Goal: Information Seeking & Learning: Learn about a topic

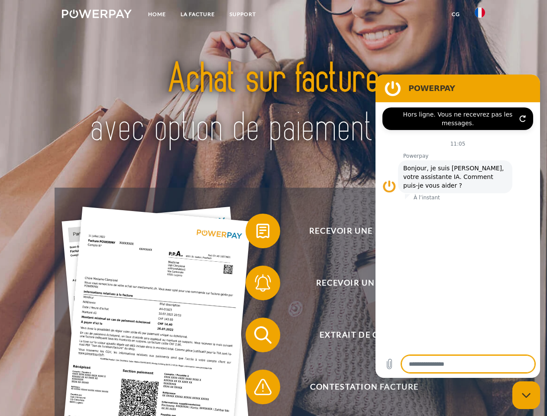
click at [97, 15] on img at bounding box center [97, 14] width 70 height 9
click at [480, 15] on img at bounding box center [479, 12] width 10 height 10
click at [455, 14] on link "CG" at bounding box center [455, 14] width 23 height 16
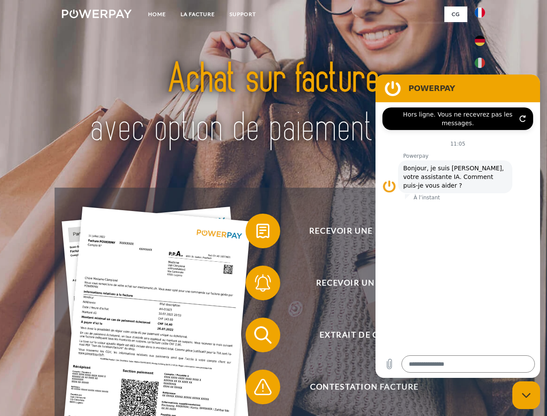
click at [256, 232] on span at bounding box center [249, 230] width 43 height 43
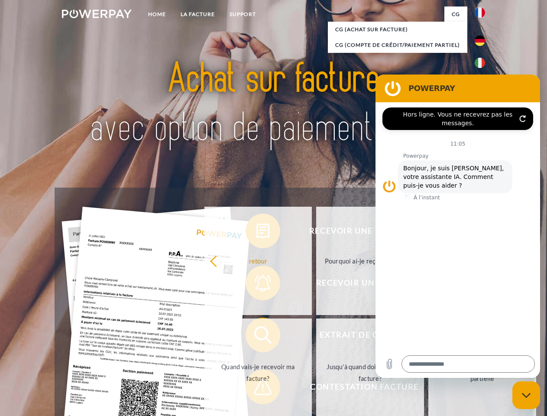
click at [256, 284] on div "Recevoir une facture ? Recevoir un rappel? Extrait de compte retour" at bounding box center [273, 360] width 437 height 346
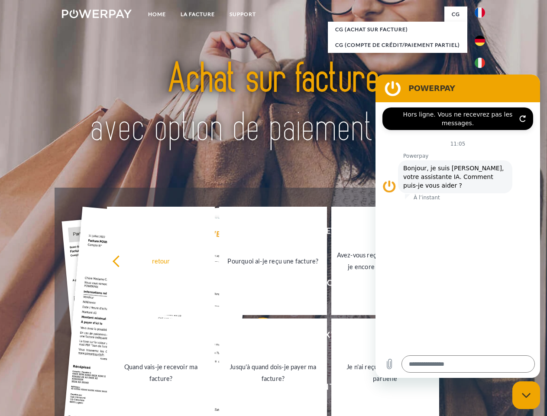
click at [256, 336] on link "Jusqu'à quand dois-je payer ma facture?" at bounding box center [273, 372] width 108 height 108
click at [256, 388] on span at bounding box center [249, 386] width 43 height 43
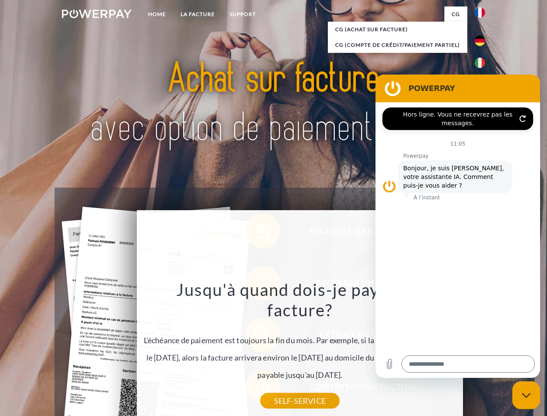
click at [526, 395] on icon "Fermer la fenêtre de messagerie" at bounding box center [526, 395] width 9 height 6
type textarea "*"
